Goal: Task Accomplishment & Management: Manage account settings

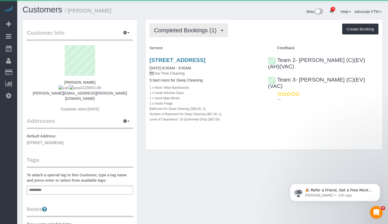
click at [175, 29] on span "Completed Bookings (1)" at bounding box center [186, 30] width 65 height 7
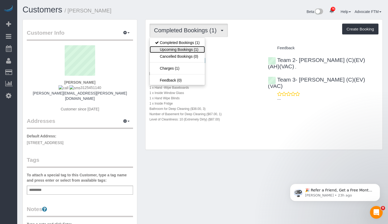
click at [183, 51] on link "Upcoming Bookings (1)" at bounding box center [177, 49] width 55 height 7
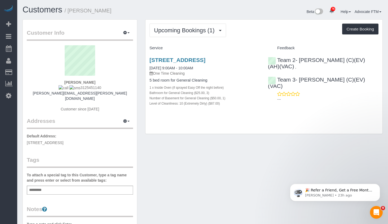
drag, startPoint x: 140, startPoint y: 60, endPoint x: 259, endPoint y: 58, distance: 118.7
click at [259, 58] on div "Customer Info Edit Contact Info Send Message Email Preferences Special Sales Ta…" at bounding box center [203, 173] width 368 height 309
click at [257, 38] on div "Upcoming Bookings (1) Completed Bookings (1) Upcoming Bookings (1) Cancelled Bo…" at bounding box center [264, 77] width 237 height 115
click at [205, 59] on link "[STREET_ADDRESS]" at bounding box center [177, 60] width 56 height 6
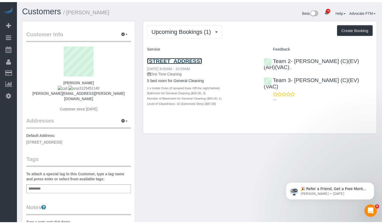
scroll to position [27, 0]
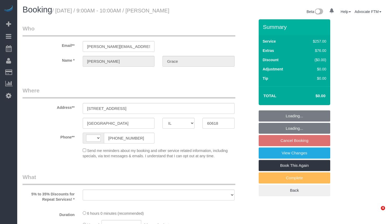
select select "IL"
select select "string:[GEOGRAPHIC_DATA]"
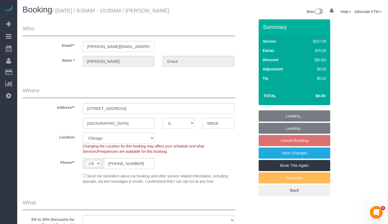
select select "object:808"
select select "string:fspay-e5241045-a56c-4f22-a98b-43e82279b24e"
select select "number:1"
select select "number:58"
select select "number:139"
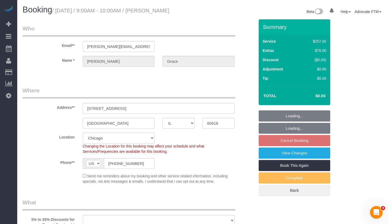
select select "number:104"
select select "object:1122"
select select "512"
select select "3"
select select "1"
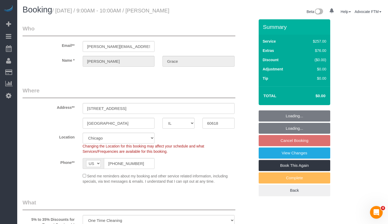
select select "10"
select select "3"
select select "1"
select select "10"
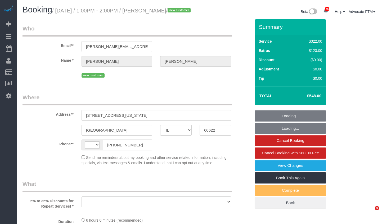
select select "IL"
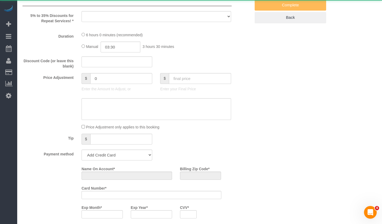
select select "string:[GEOGRAPHIC_DATA]"
select select "object:819"
select select "string:fspay-acfcdb2f-c053-46d2-a5a2-7194d5339197"
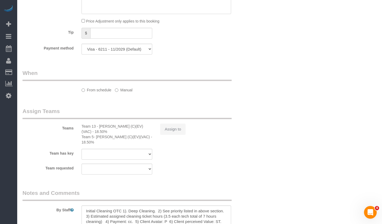
select select "513"
select select "7"
select select "number:1"
select select "number:63"
select select "number:139"
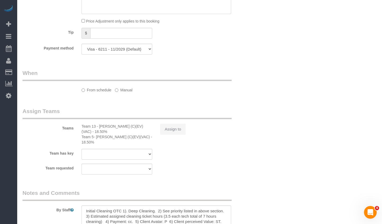
select select "number:106"
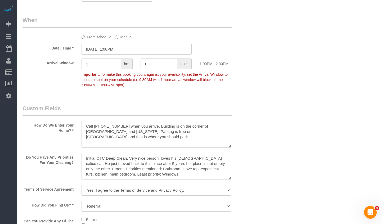
select select "object:1294"
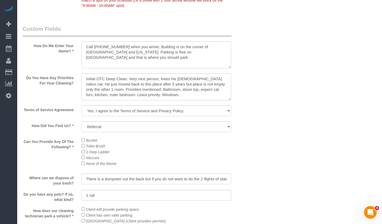
scroll to position [704, 0]
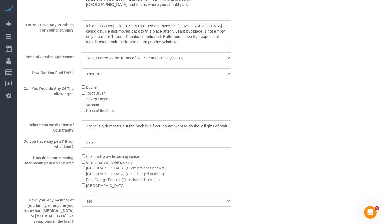
select select "7"
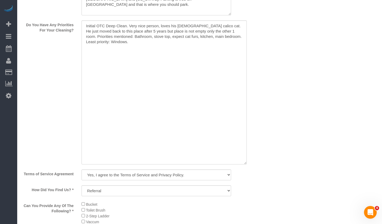
drag, startPoint x: 230, startPoint y: 53, endPoint x: 246, endPoint y: 170, distance: 118.2
click at [246, 165] on textarea at bounding box center [164, 92] width 165 height 144
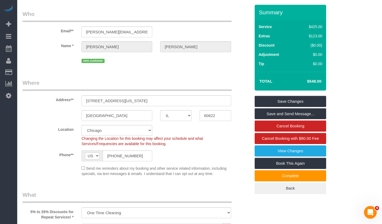
scroll to position [0, 0]
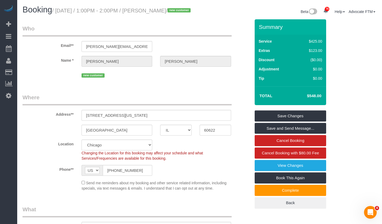
click at [124, 183] on sui-booking-location "Location Chicago Evanston Skokie Northwest Western Changing the Location for th…" at bounding box center [137, 165] width 228 height 51
click at [124, 176] on input "(630) 408-8590" at bounding box center [128, 170] width 50 height 11
